Goal: Task Accomplishment & Management: Complete application form

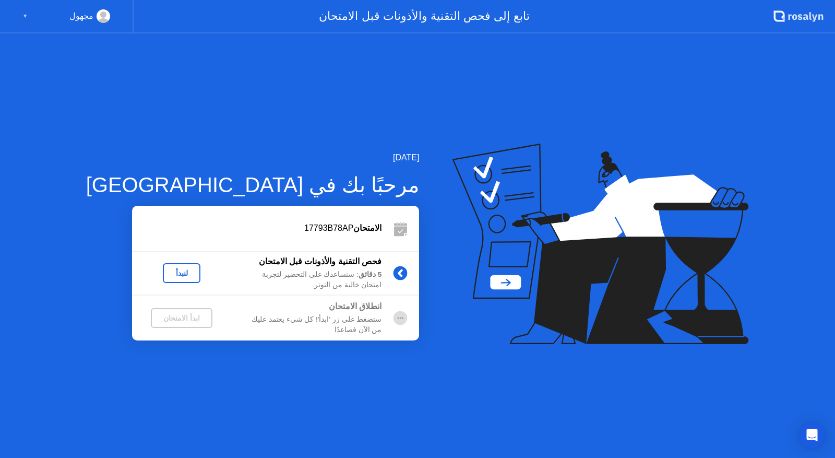
click at [167, 270] on div "لنبدأ" at bounding box center [181, 273] width 29 height 8
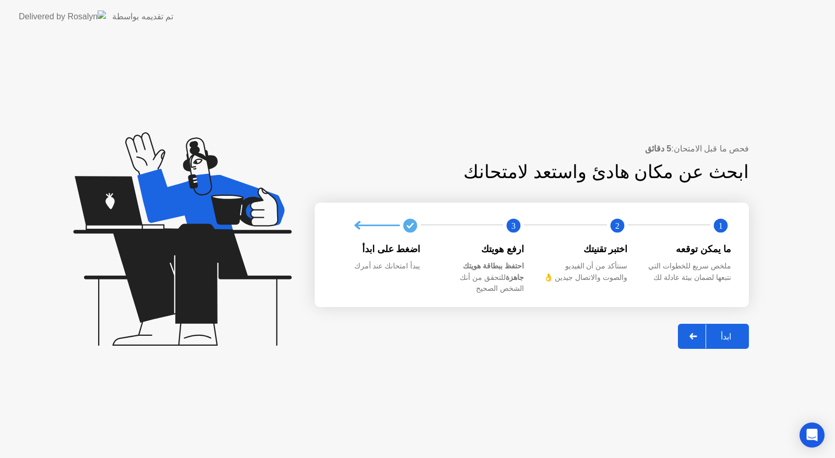
click at [740, 331] on div "ابدأ" at bounding box center [726, 336] width 40 height 10
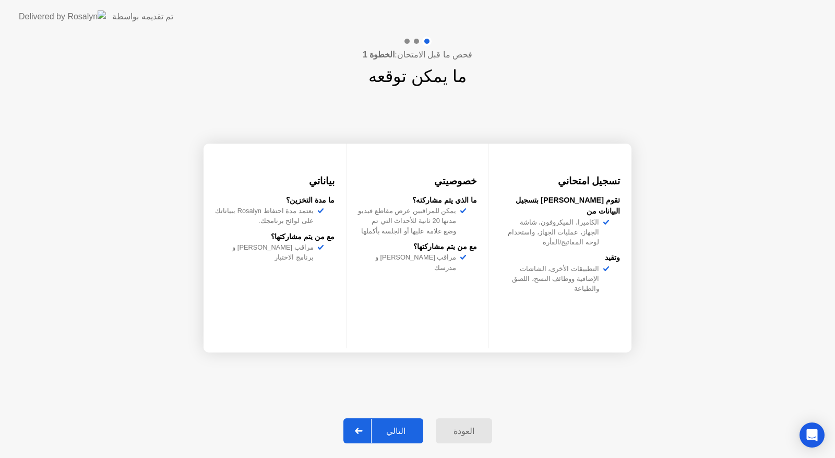
click at [393, 436] on div "التالي" at bounding box center [396, 431] width 49 height 10
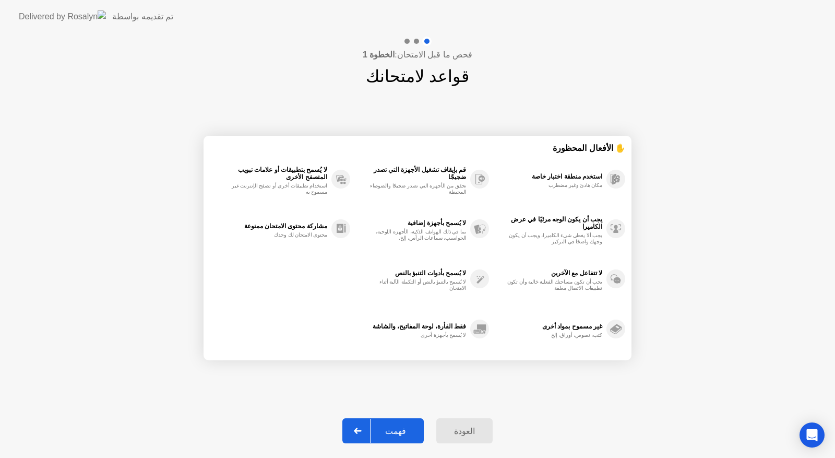
click at [388, 430] on div "فهمت" at bounding box center [395, 431] width 50 height 10
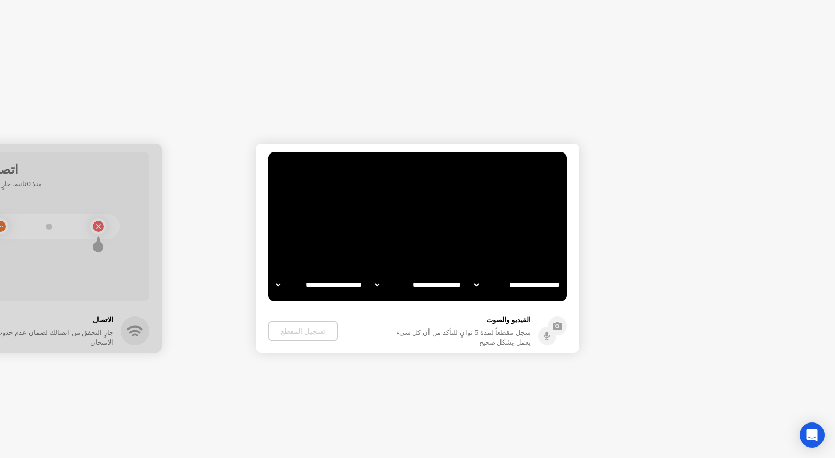
select select "**********"
select select "*******"
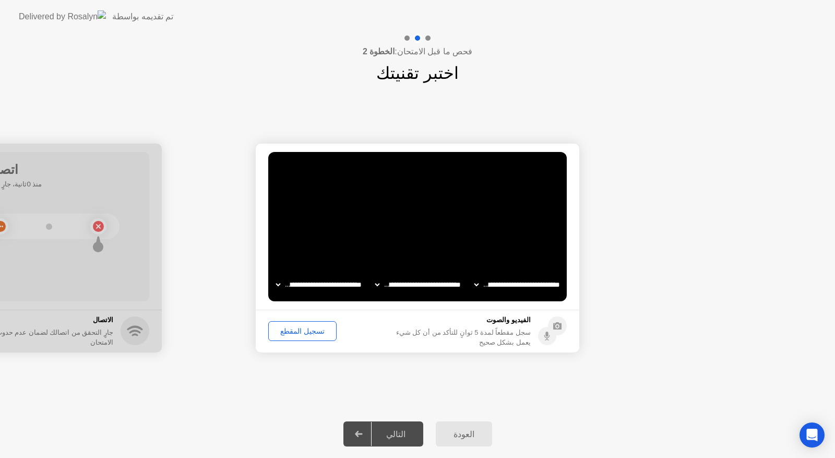
click at [300, 330] on div "تسجيل المقطع" at bounding box center [302, 331] width 61 height 8
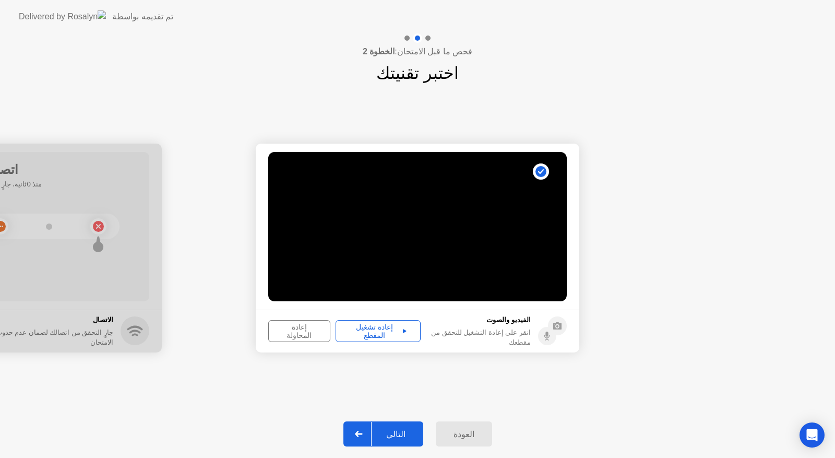
click at [350, 333] on div "إعادة تشغيل المقطع" at bounding box center [378, 330] width 78 height 17
click at [389, 435] on div "التالي" at bounding box center [396, 434] width 49 height 10
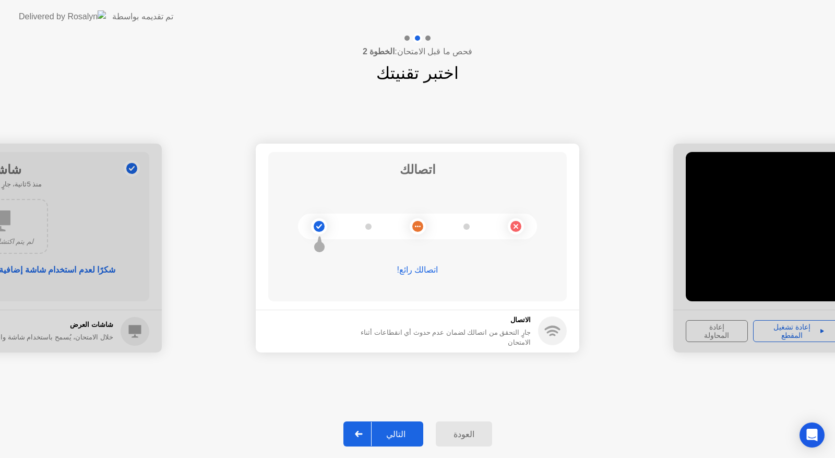
click at [405, 432] on div "التالي" at bounding box center [396, 434] width 49 height 10
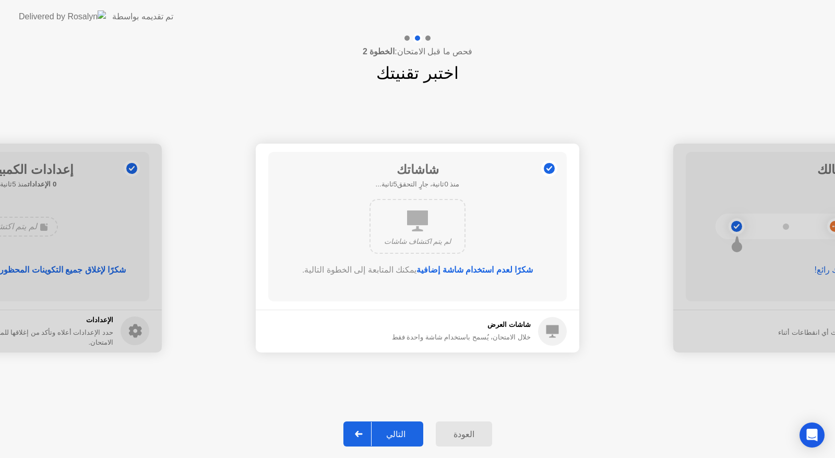
click at [393, 430] on div "التالي" at bounding box center [396, 434] width 49 height 10
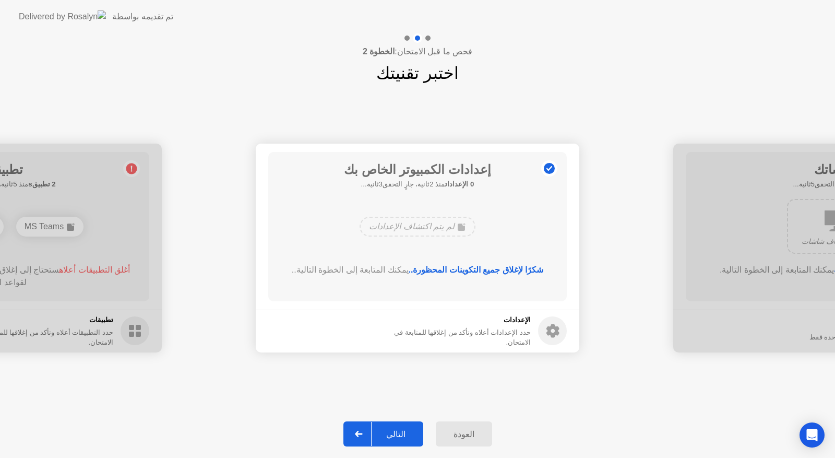
click at [404, 438] on div "التالي" at bounding box center [396, 434] width 49 height 10
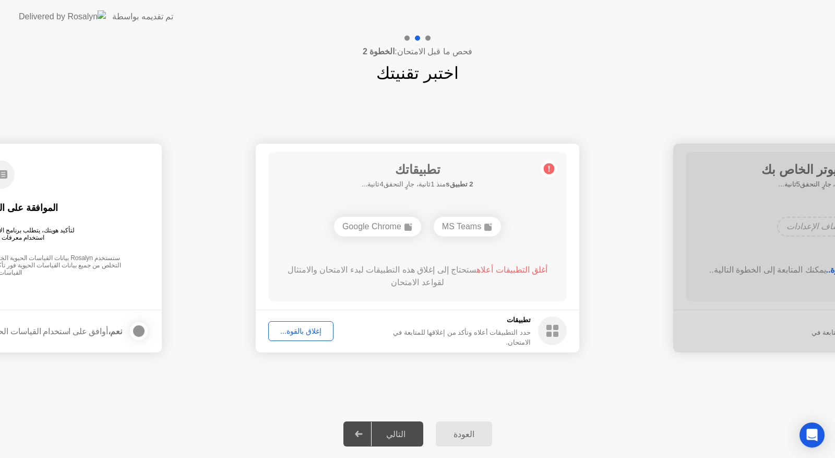
click at [299, 333] on div "إغلاق بالقوة..." at bounding box center [301, 331] width 58 height 8
click at [546, 171] on circle at bounding box center [549, 168] width 11 height 11
click at [294, 338] on button "إغلاق بالقوة..." at bounding box center [300, 331] width 65 height 20
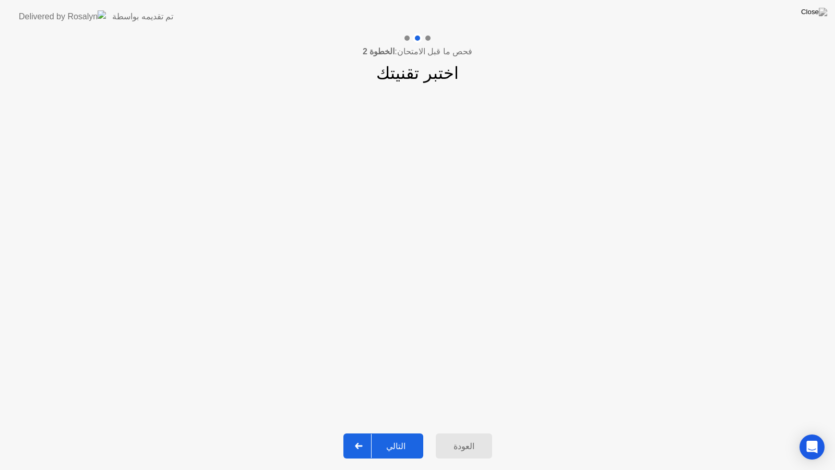
click at [400, 447] on div "التالي" at bounding box center [396, 446] width 49 height 10
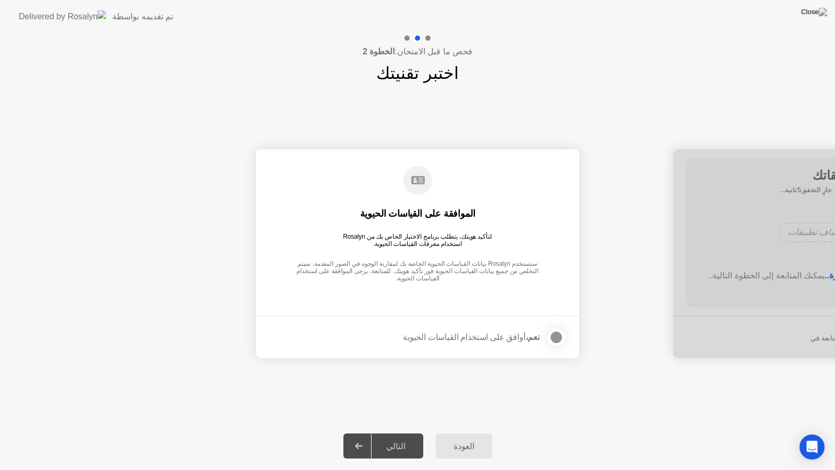
click at [560, 338] on div at bounding box center [556, 337] width 13 height 13
click at [389, 448] on div "التالي" at bounding box center [396, 446] width 49 height 10
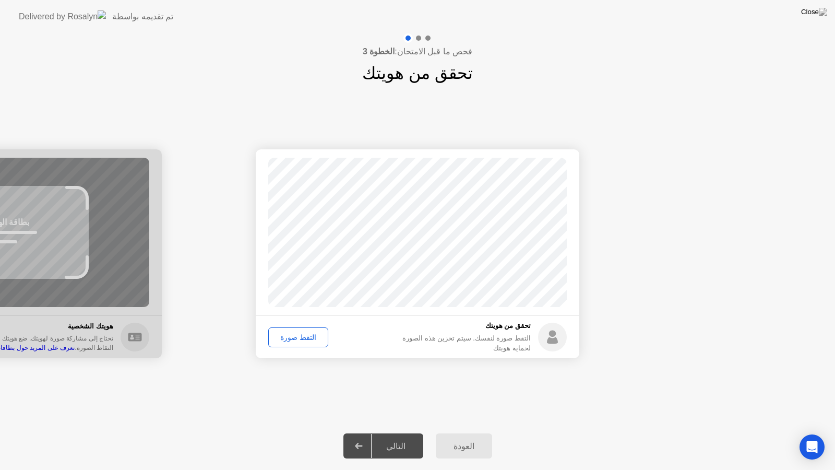
click at [302, 333] on div "التقط صورة" at bounding box center [298, 337] width 53 height 8
click at [398, 441] on div "التالي" at bounding box center [396, 446] width 49 height 10
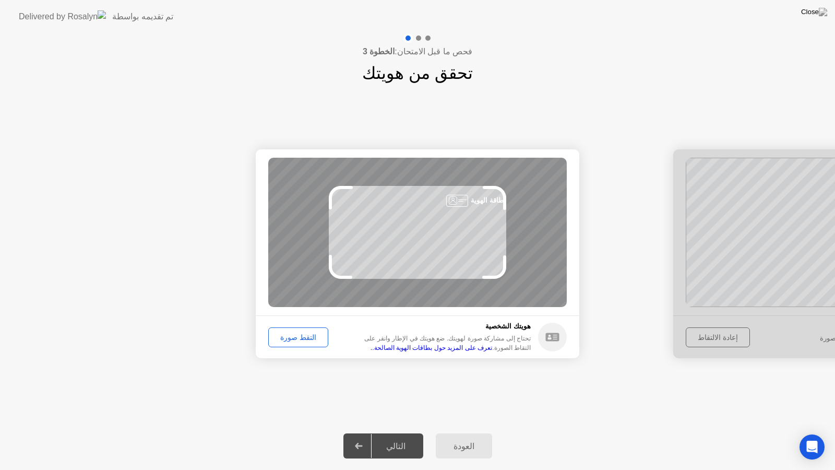
click at [306, 343] on button "التقط صورة" at bounding box center [298, 337] width 60 height 20
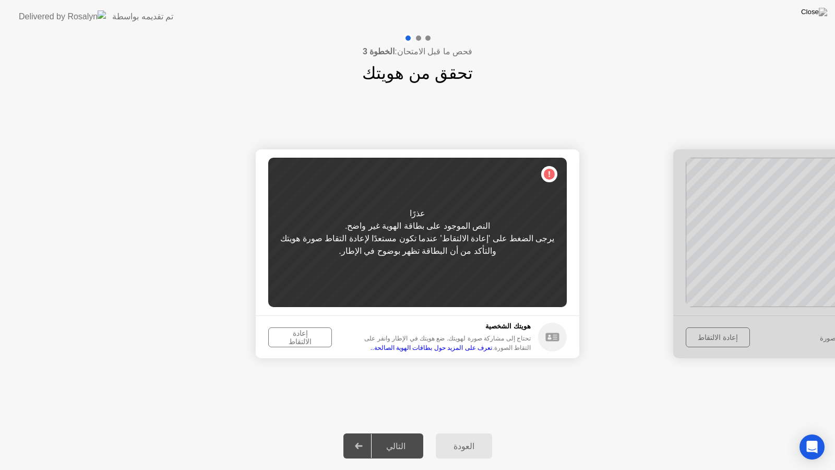
click at [403, 250] on div "يرجى الضغط على 'إعادة الالتقاط' عندما تكون مستعدًا لإعادة التقاط صورة هويتك وال…" at bounding box center [417, 244] width 298 height 25
click at [289, 338] on div "إعادة الالتقاط" at bounding box center [300, 337] width 56 height 17
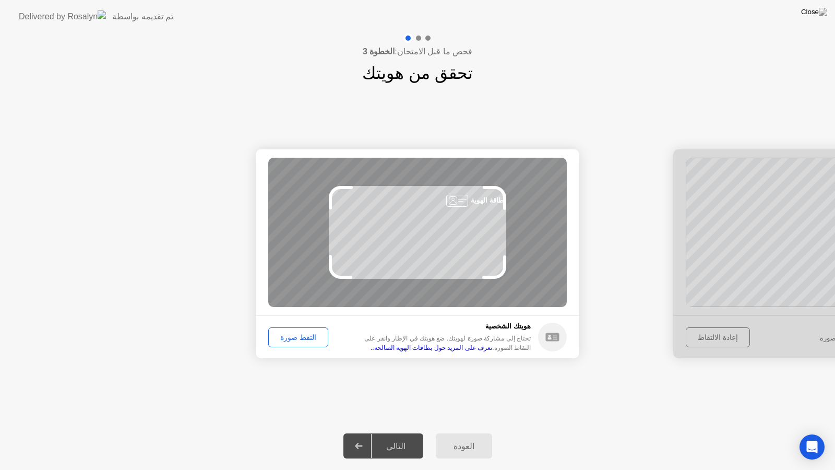
click at [306, 333] on div "التقط صورة" at bounding box center [298, 337] width 53 height 8
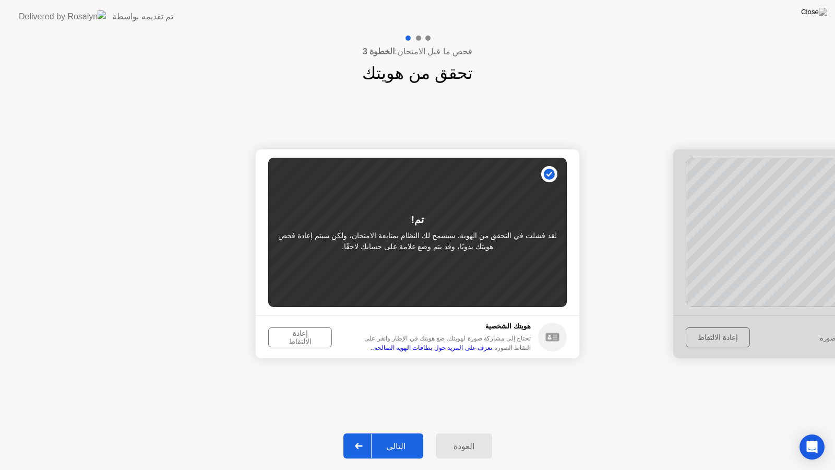
click at [395, 452] on button "التالي" at bounding box center [383, 445] width 80 height 25
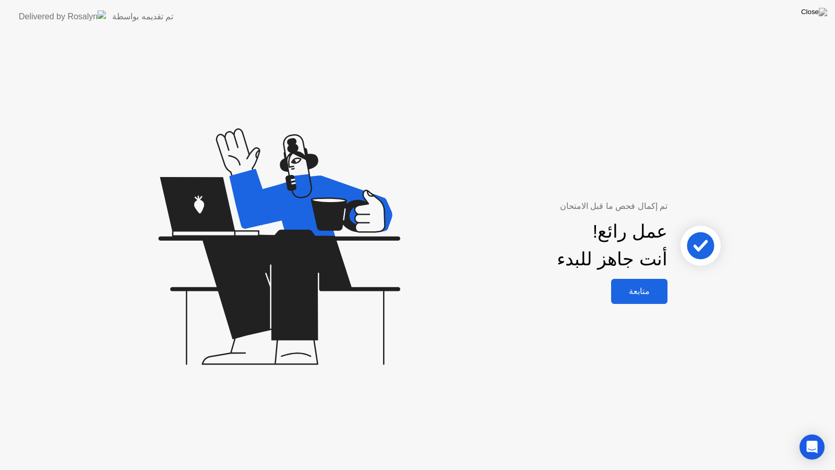
click at [647, 293] on div "متابعة" at bounding box center [639, 291] width 50 height 10
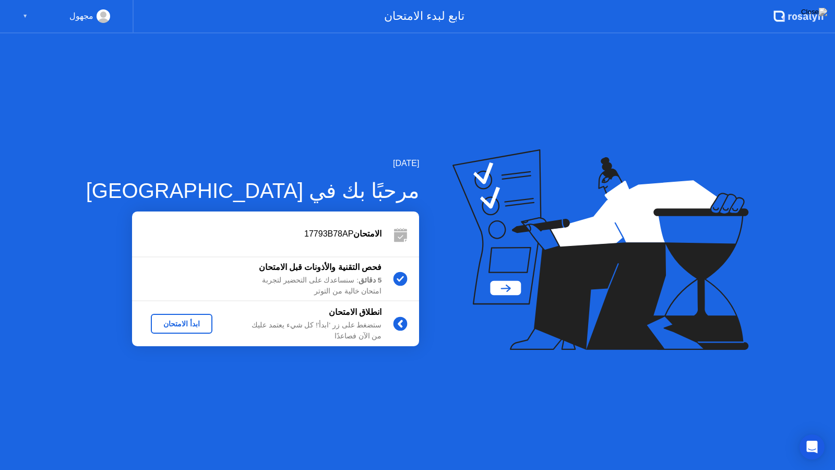
click at [155, 324] on div "ابدأ الامتحان" at bounding box center [181, 323] width 53 height 8
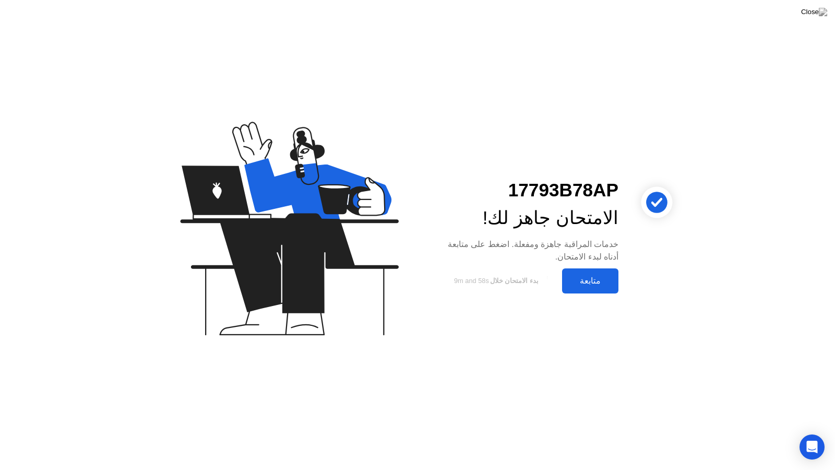
click at [585, 285] on div "متابعة" at bounding box center [590, 280] width 50 height 10
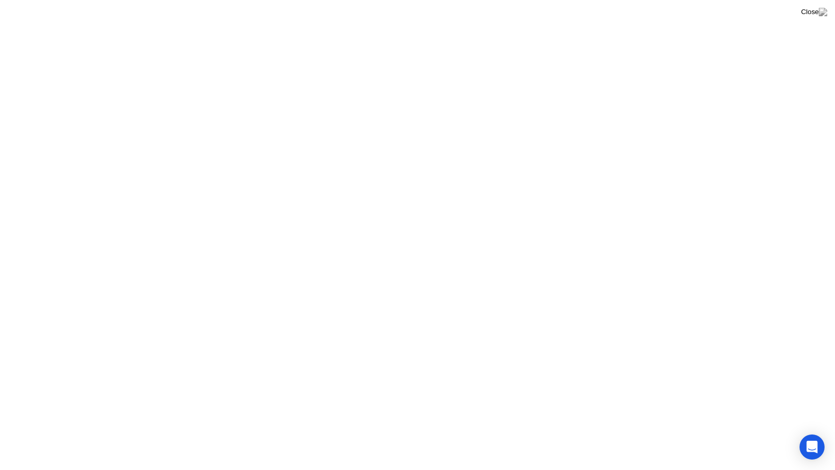
click button "فهمت"
click at [319, 450] on button "قواعد الامتحان" at bounding box center [322, 452] width 58 height 9
